Goal: Navigation & Orientation: Go to known website

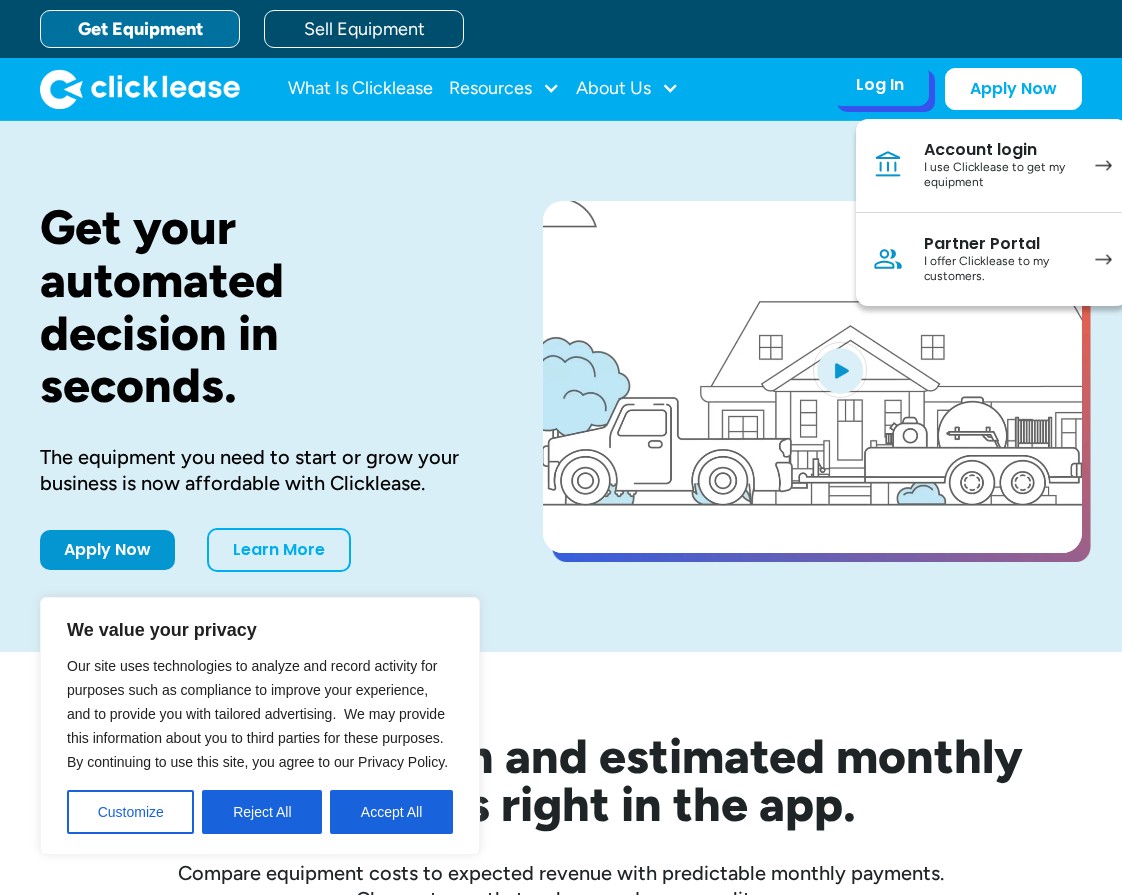
click at [1012, 242] on div "Partner Portal" at bounding box center [999, 244] width 151 height 20
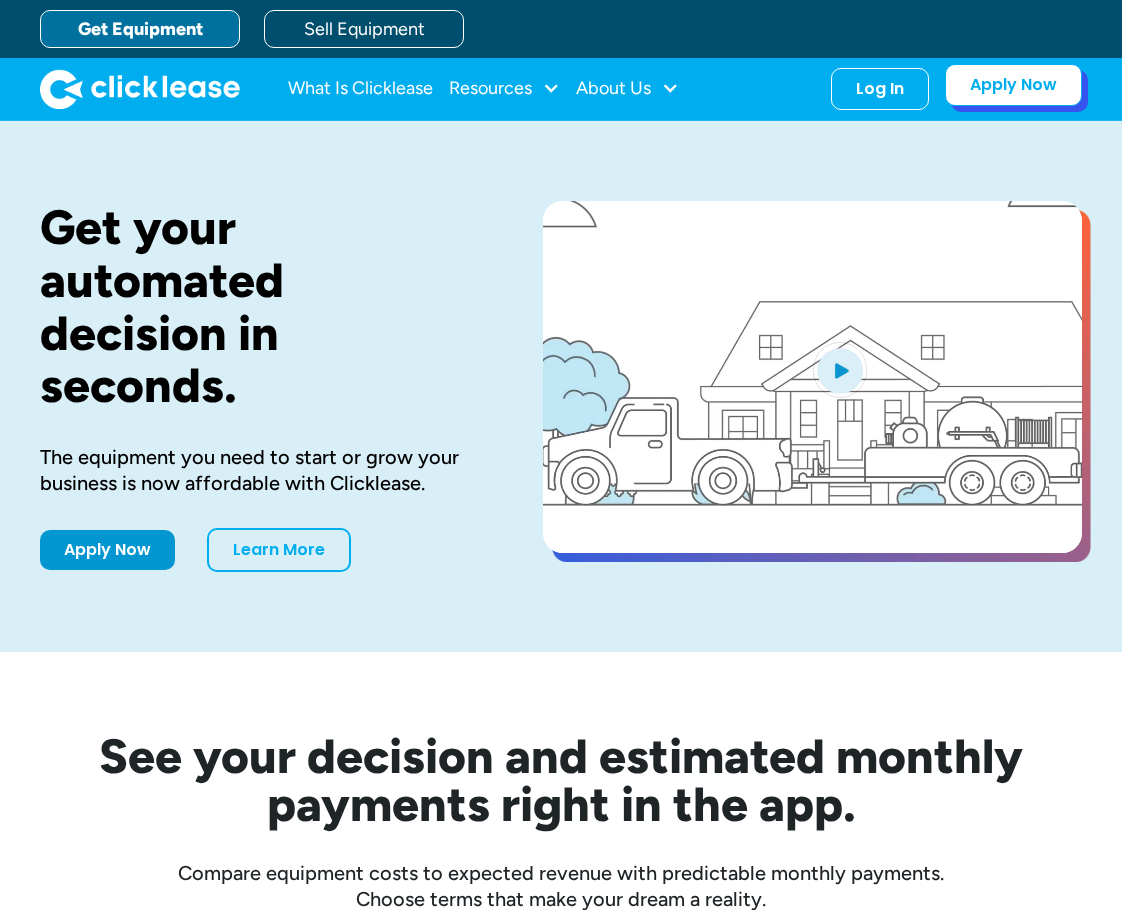
click at [1014, 88] on link "Apply Now" at bounding box center [1013, 85] width 137 height 42
